Goal: Task Accomplishment & Management: Manage account settings

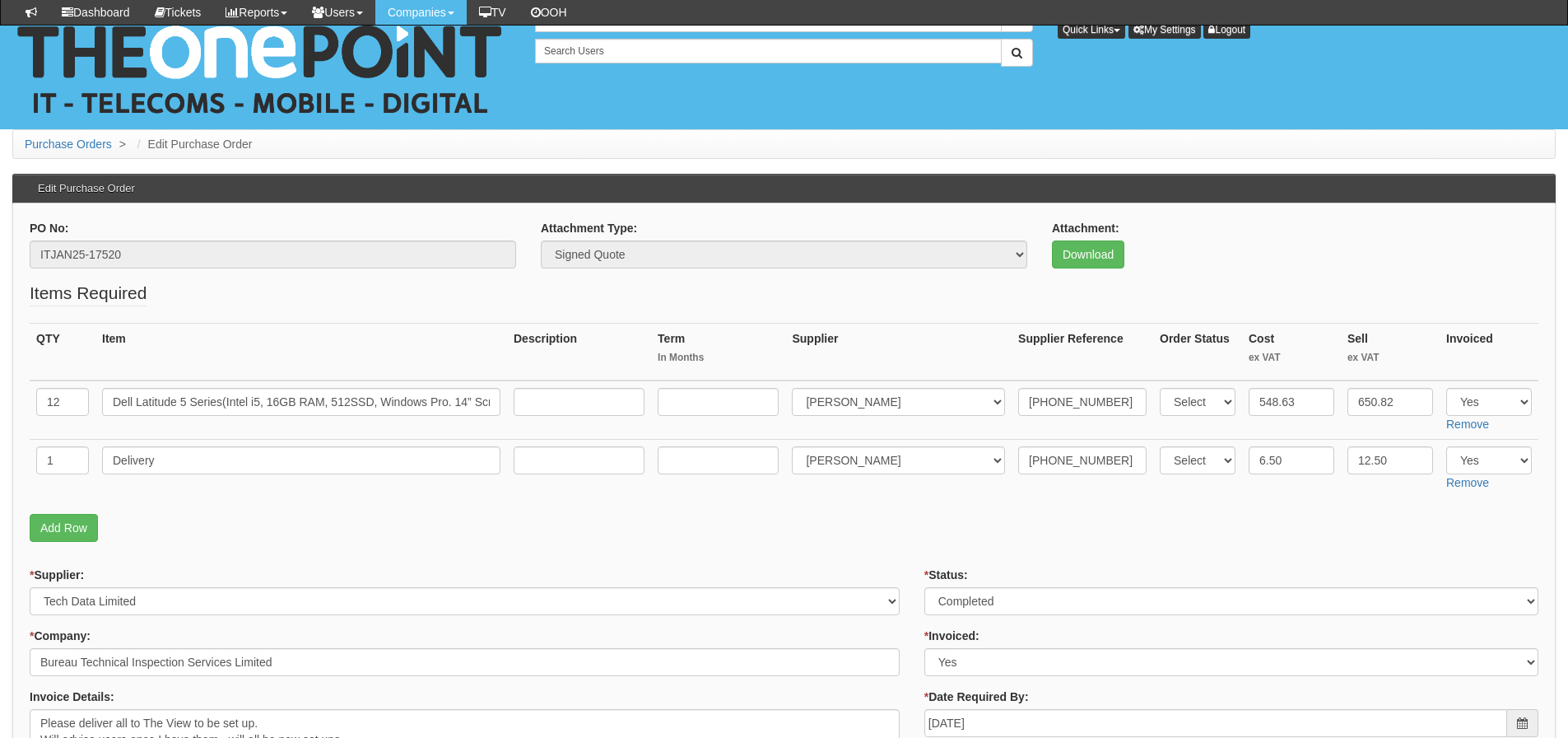
scroll to position [742, 0]
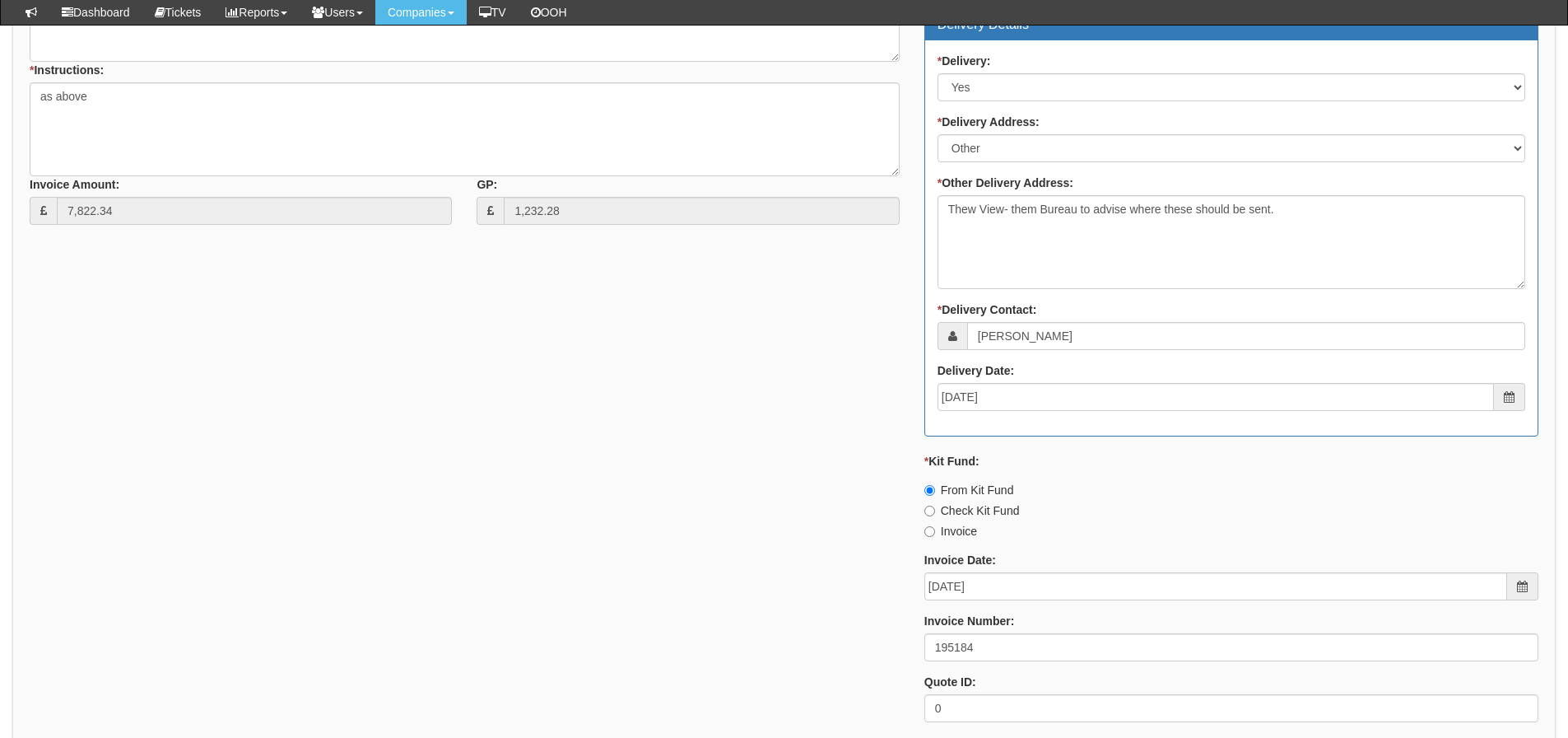
click at [160, 428] on div "* Supplier: Select 123 REG.co.uk 1Password 3 4Gon AA Jones Electric Ltd Abzorb …" at bounding box center [784, 280] width 1533 height 910
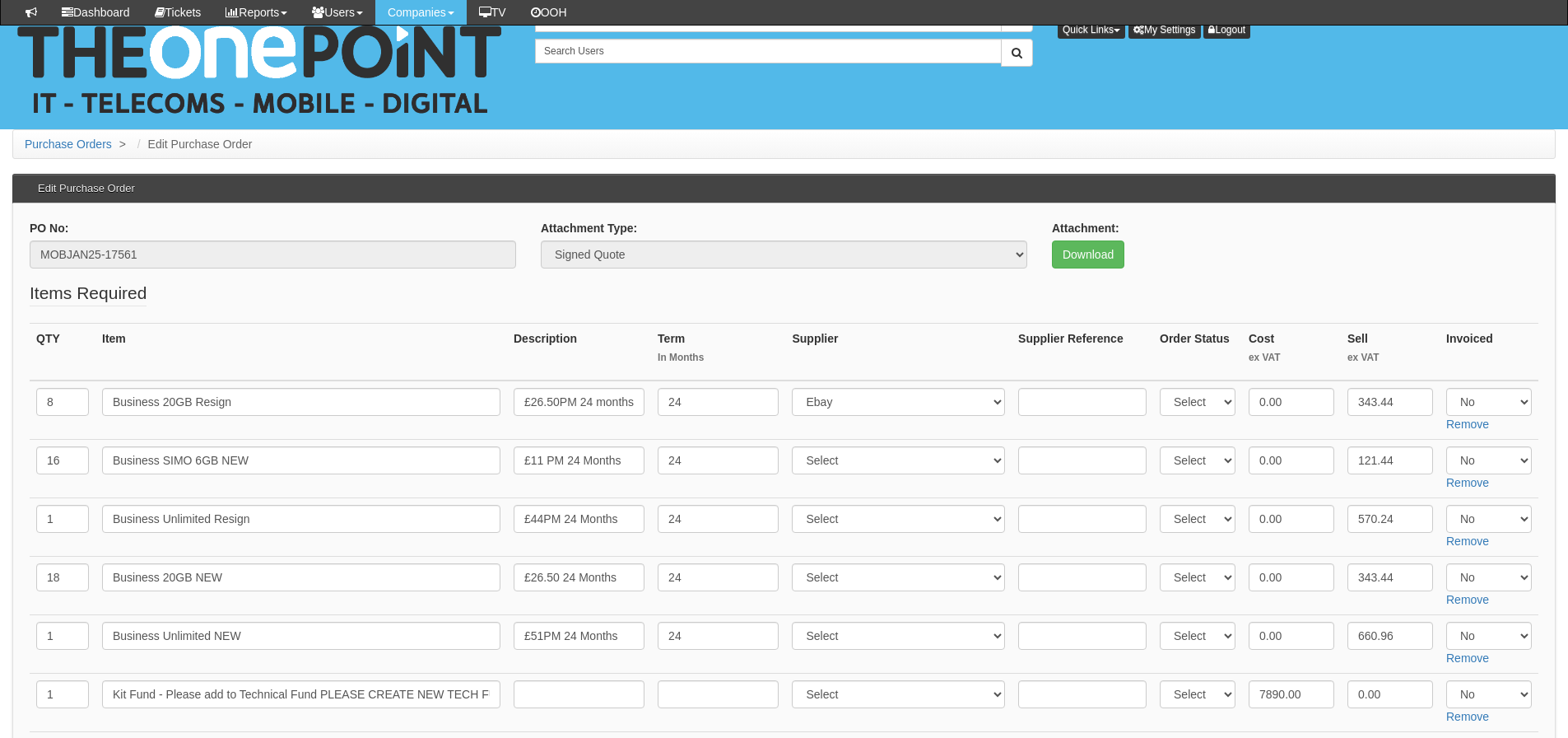
scroll to position [165, 0]
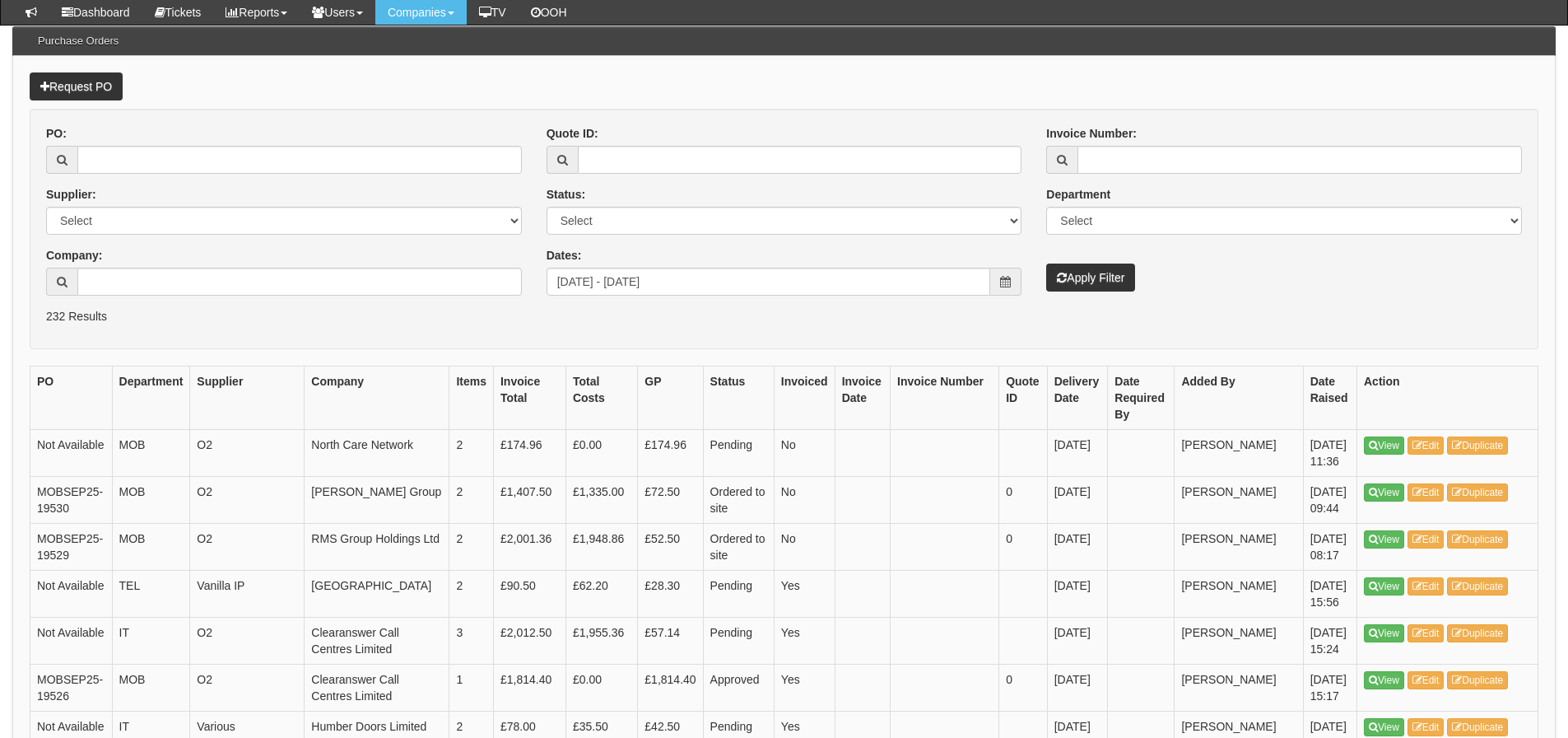
scroll to position [124, 0]
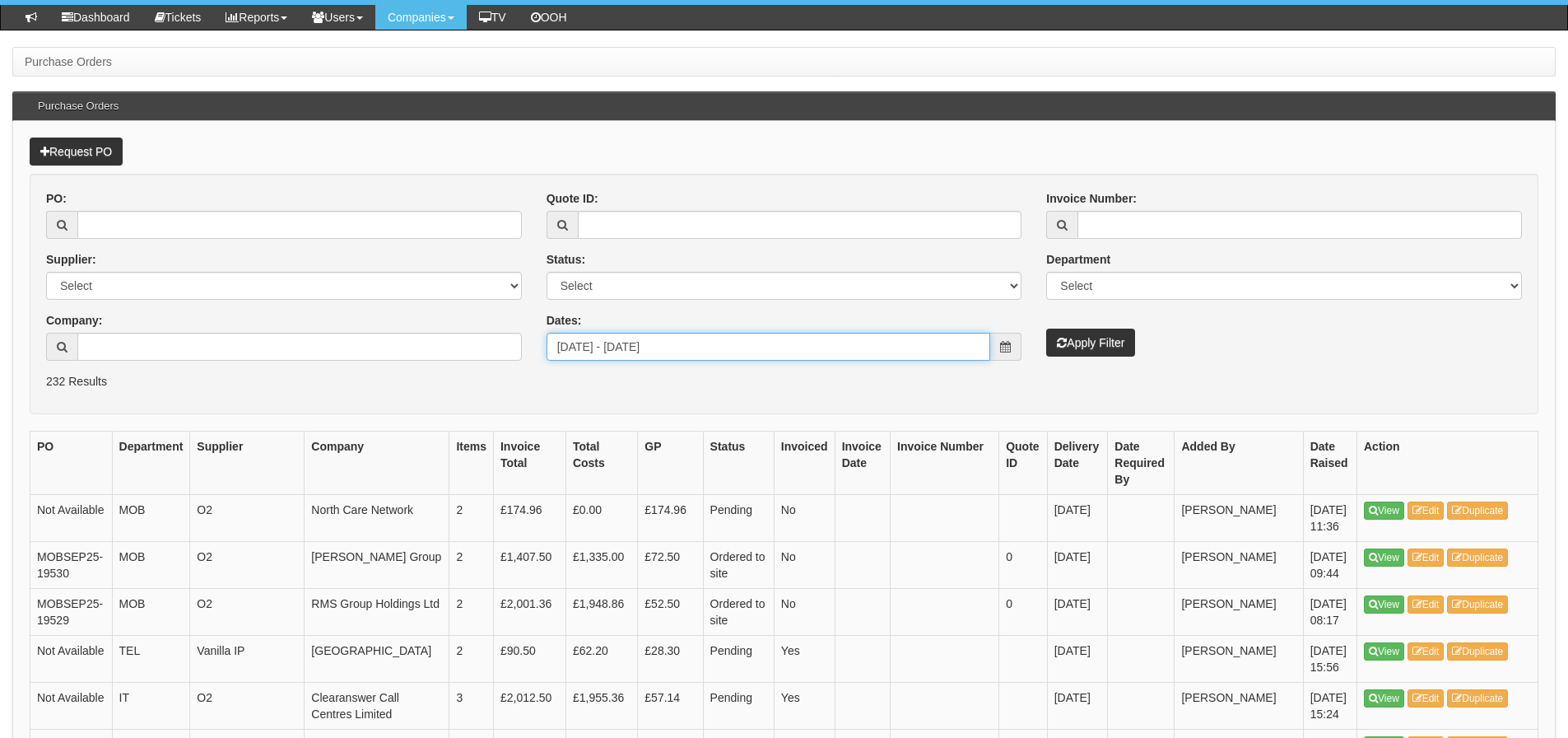
click at [693, 355] on input "2025-08-17 - 2025-09-15" at bounding box center [768, 347] width 444 height 28
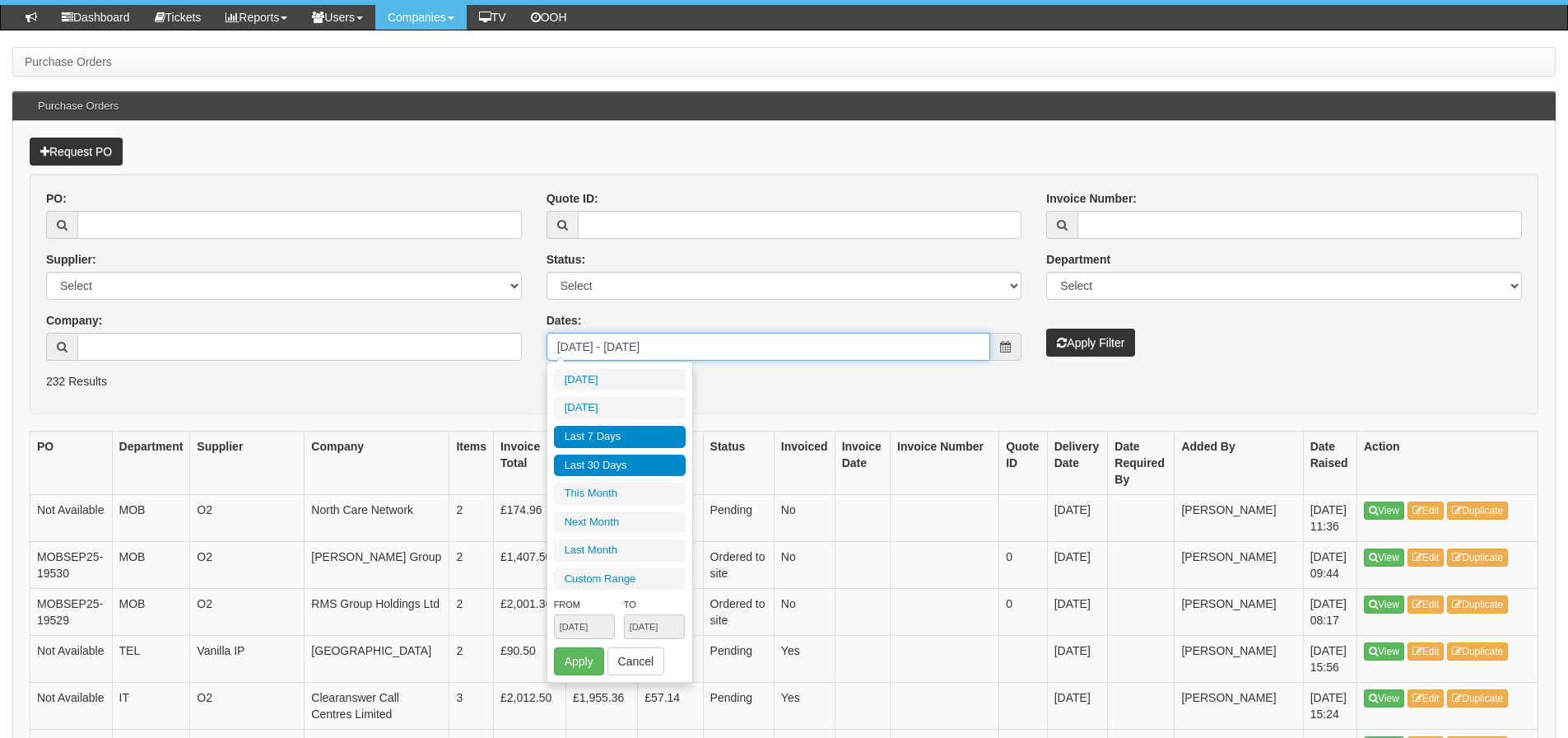
type input "2025-09-14"
type input "2025-08-17"
type input "2025-09-15"
type input "2025-08-17"
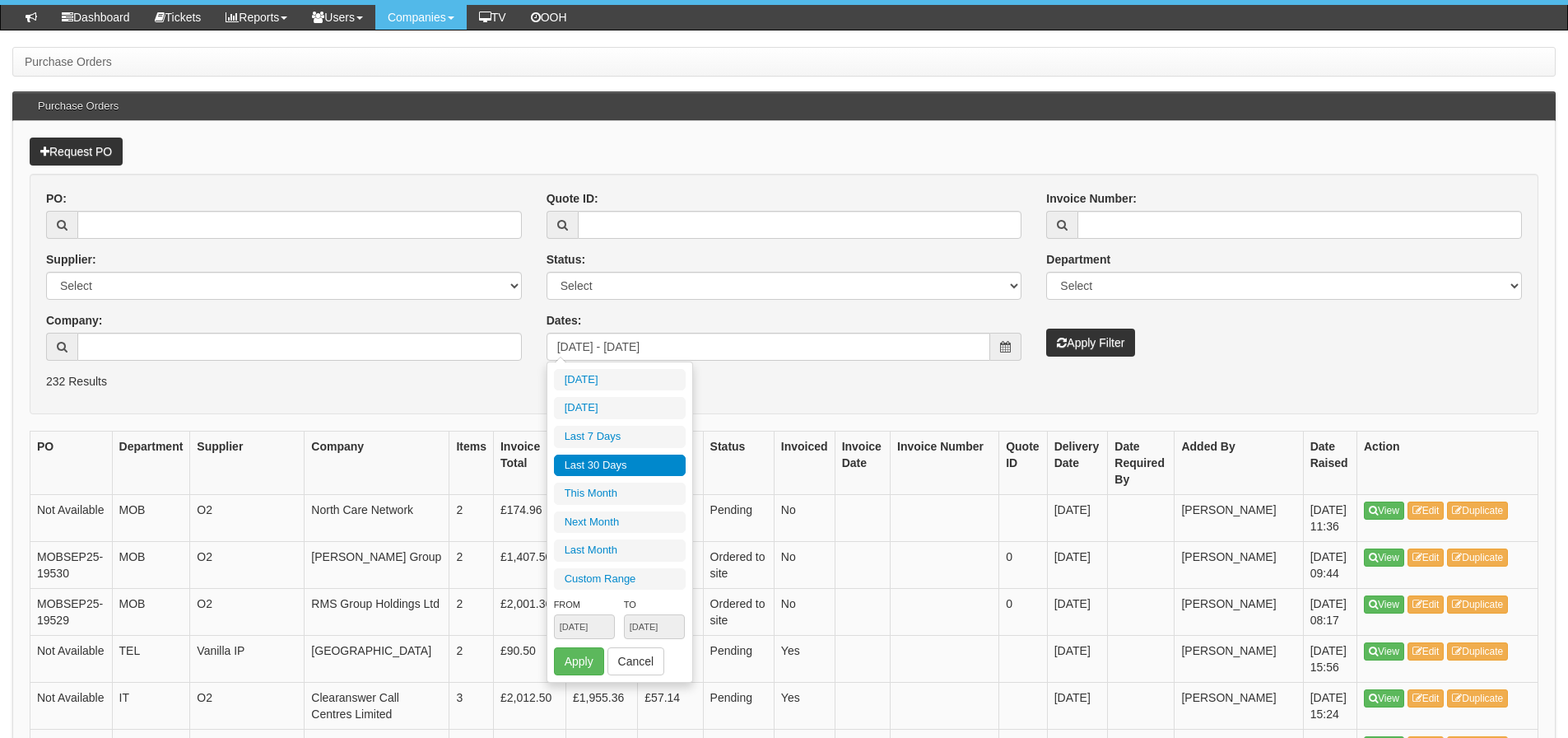
click at [646, 460] on li "Last 30 Days" at bounding box center [619, 465] width 131 height 22
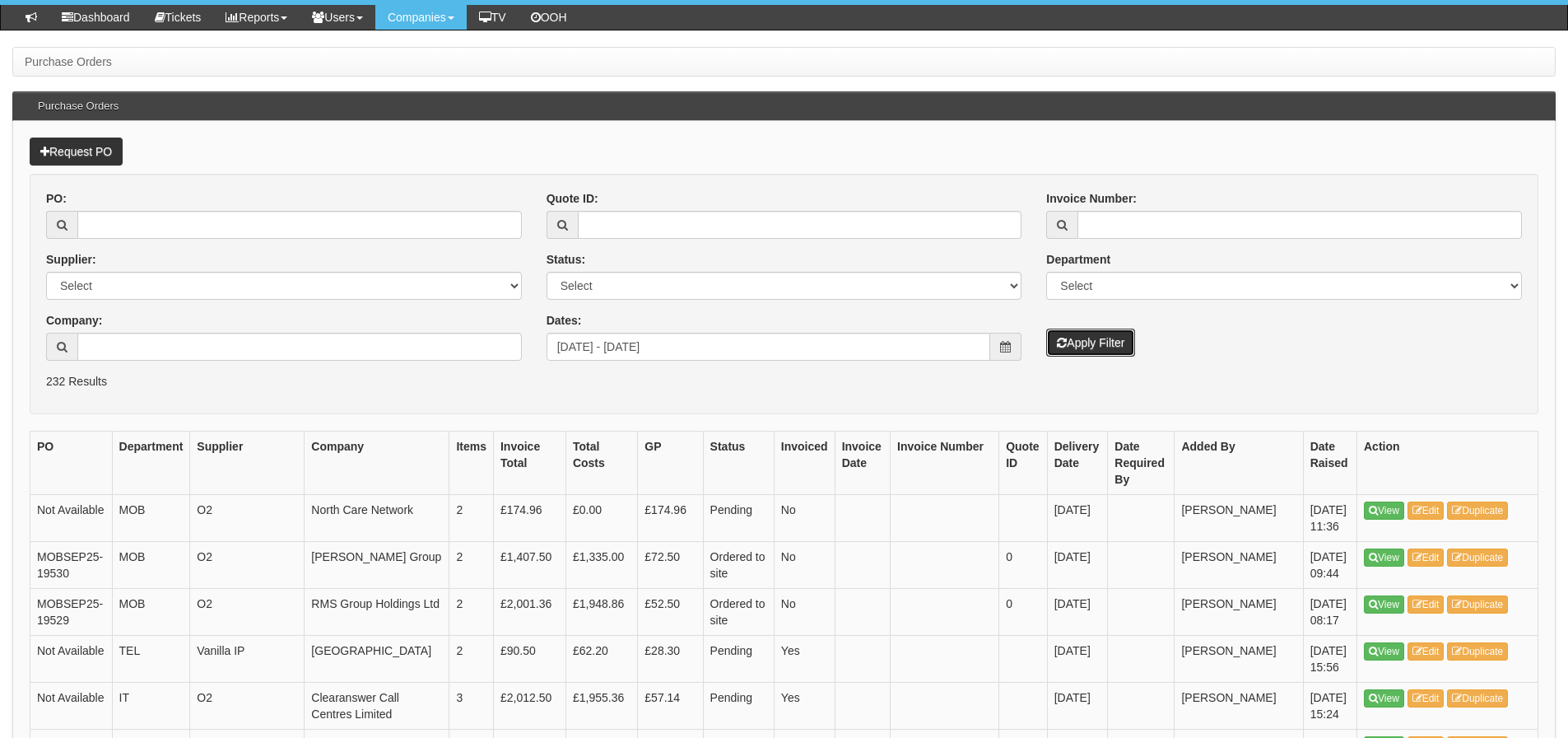
click at [1082, 345] on button "Apply Filter" at bounding box center [1090, 343] width 88 height 28
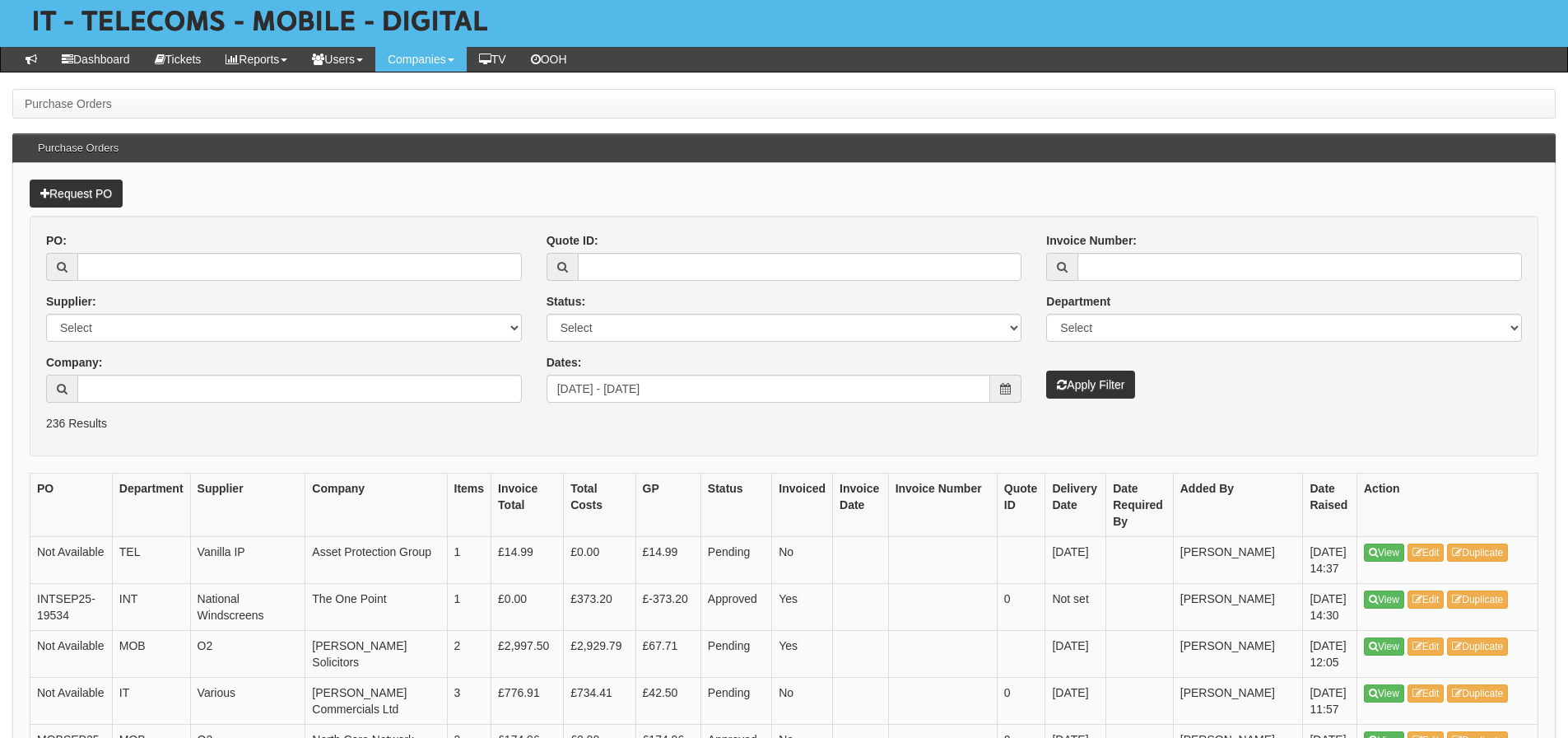
scroll to position [165, 0]
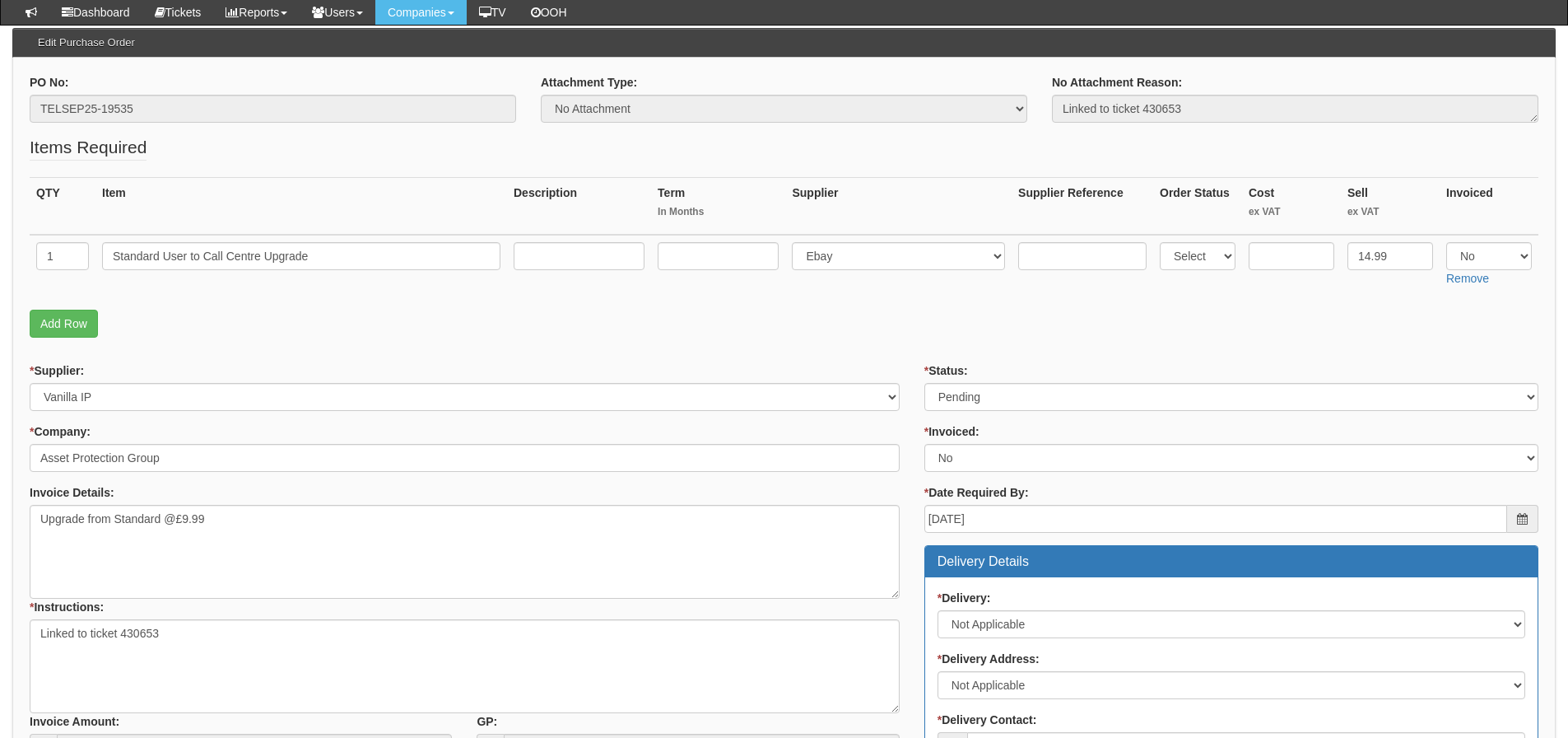
scroll to position [165, 0]
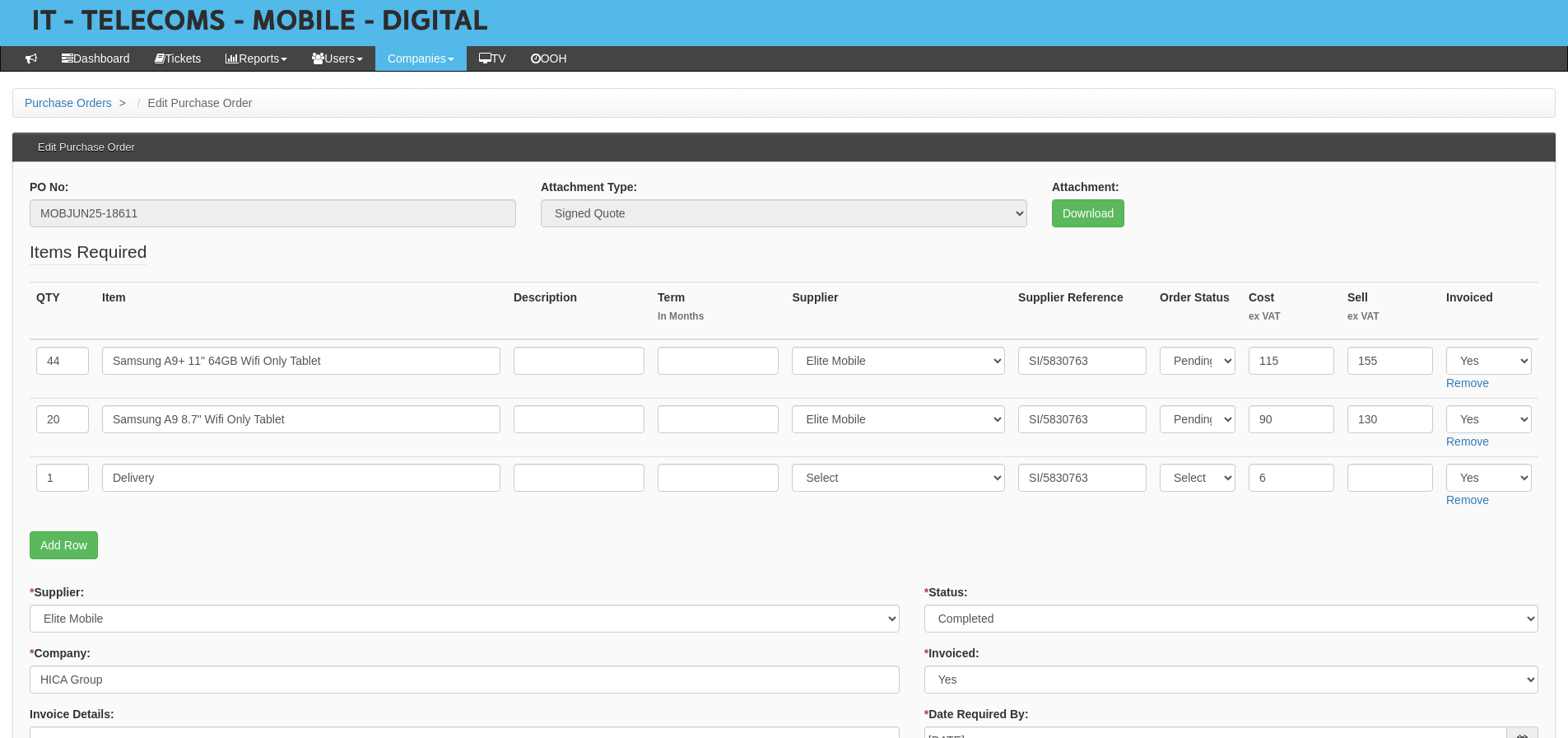
scroll to position [82, 0]
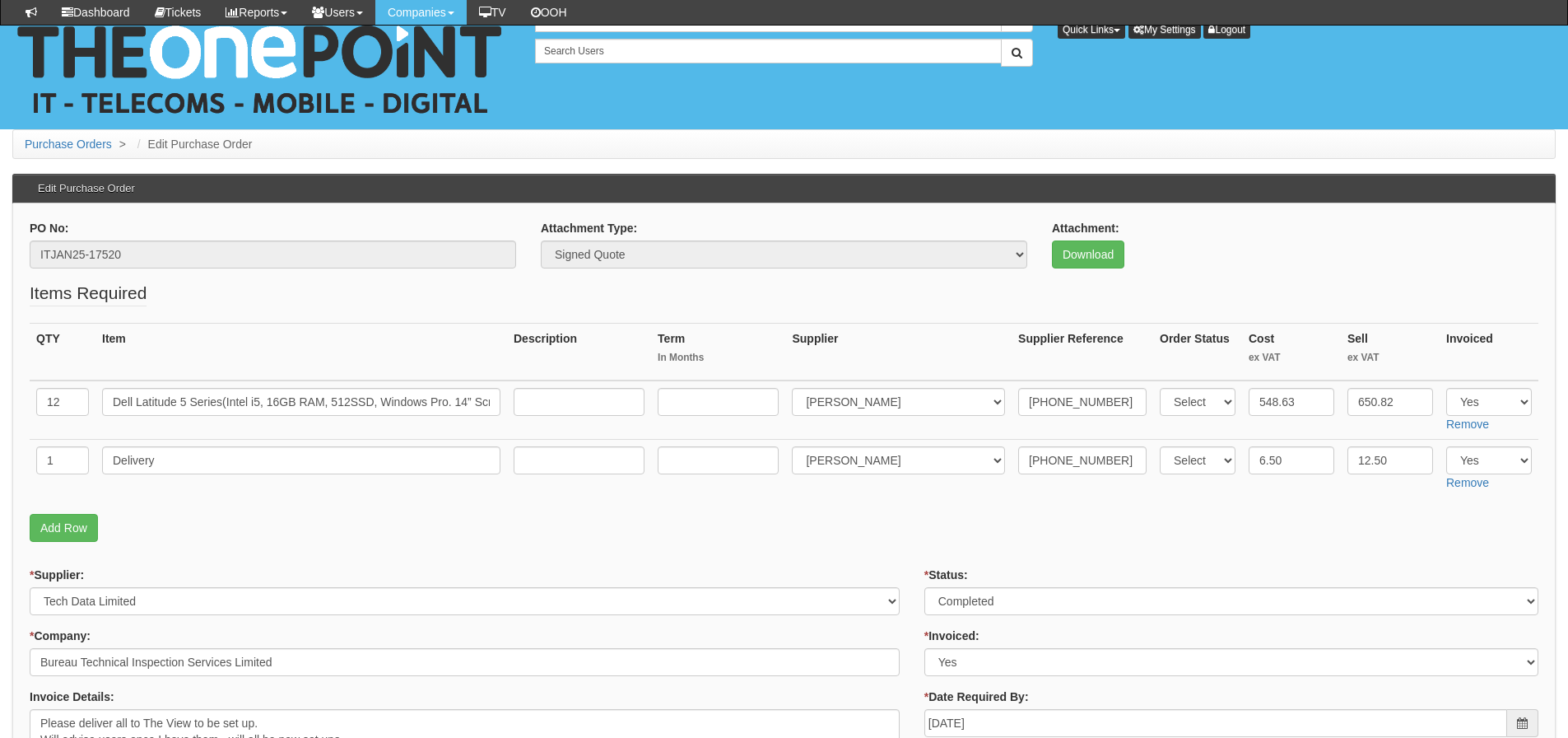
scroll to position [742, 0]
